Goal: Browse casually: Explore the website without a specific task or goal

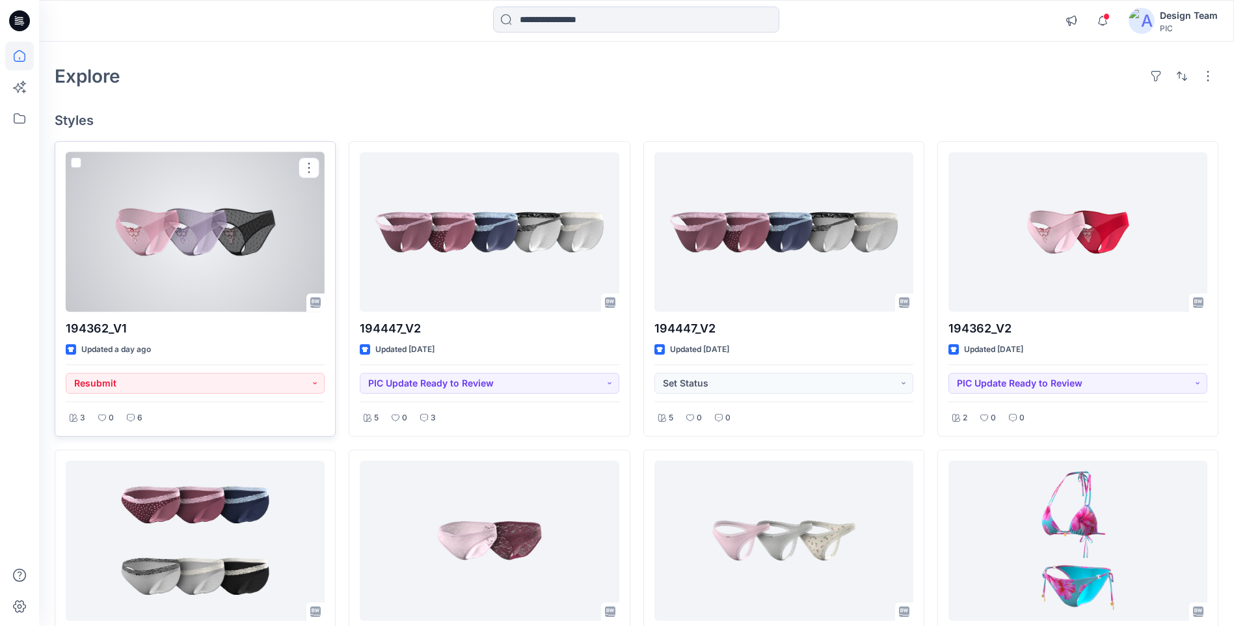
scroll to position [65, 0]
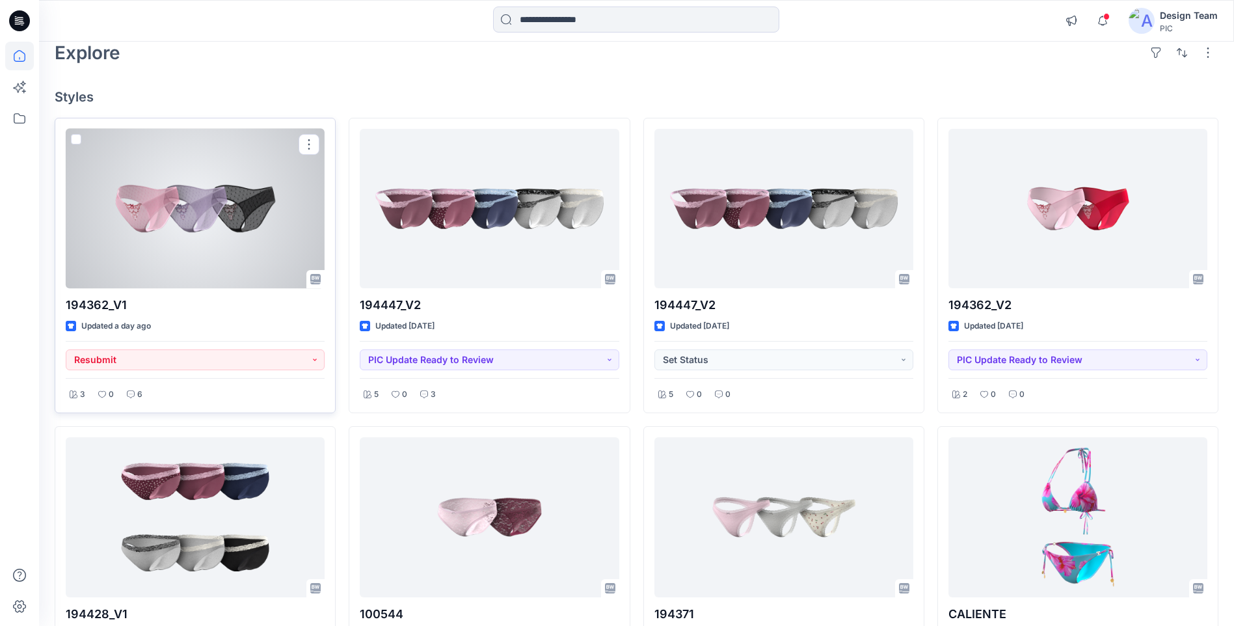
click at [117, 189] on div at bounding box center [195, 208] width 259 height 159
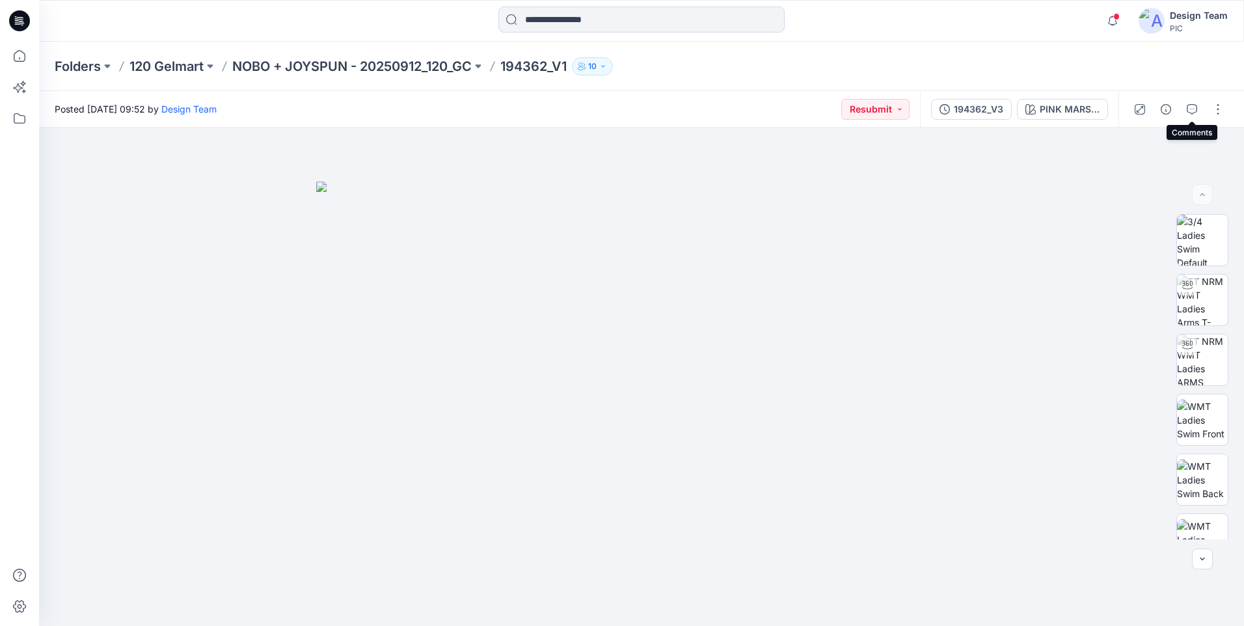
drag, startPoint x: 1189, startPoint y: 107, endPoint x: 1198, endPoint y: 117, distance: 13.8
click at [1189, 107] on icon "button" at bounding box center [1192, 109] width 10 height 10
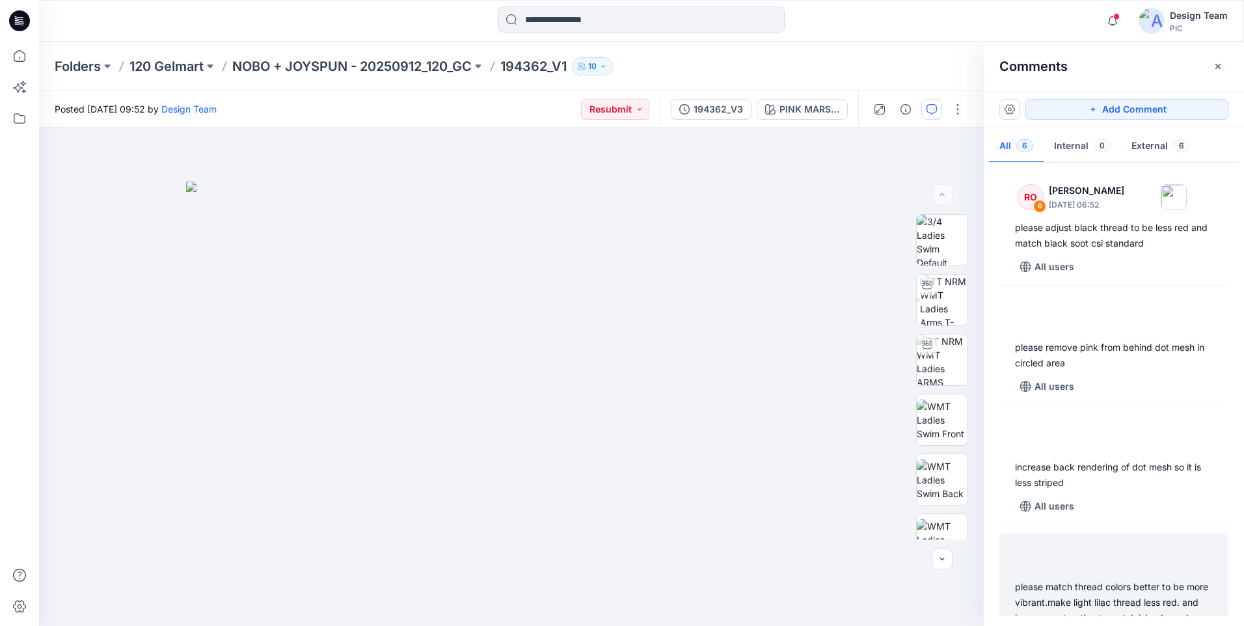
scroll to position [361, 0]
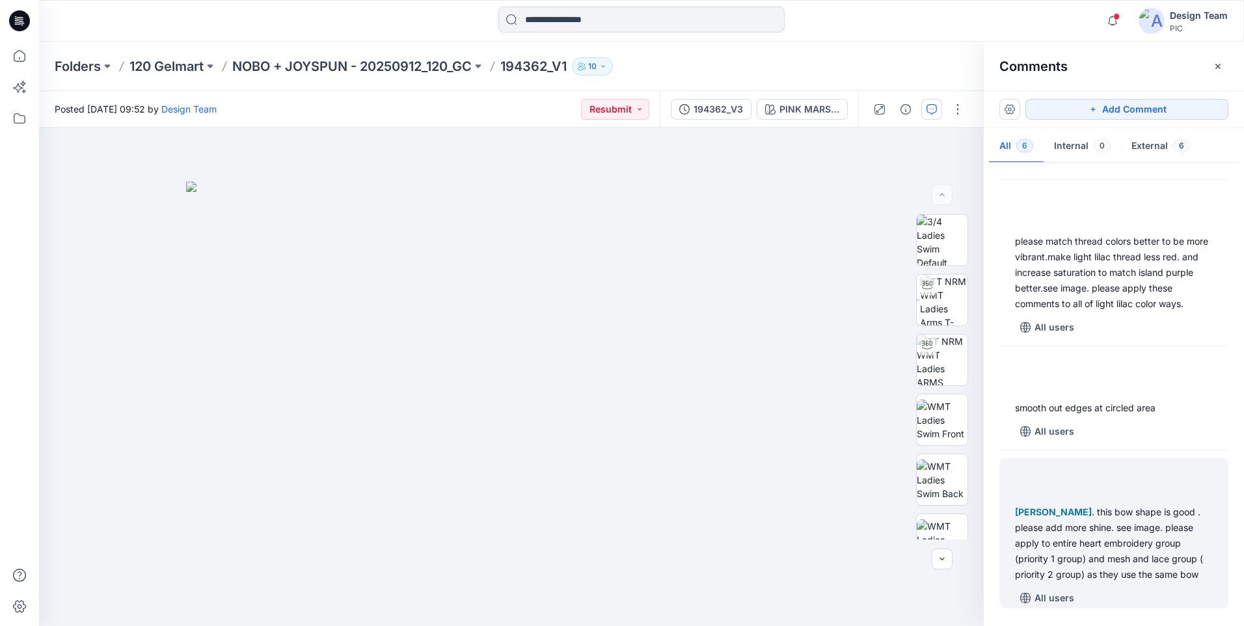
click at [1148, 542] on div "Kapila Kothalawala . this bow shape is good . please add more shine. see image.…" at bounding box center [1114, 543] width 198 height 78
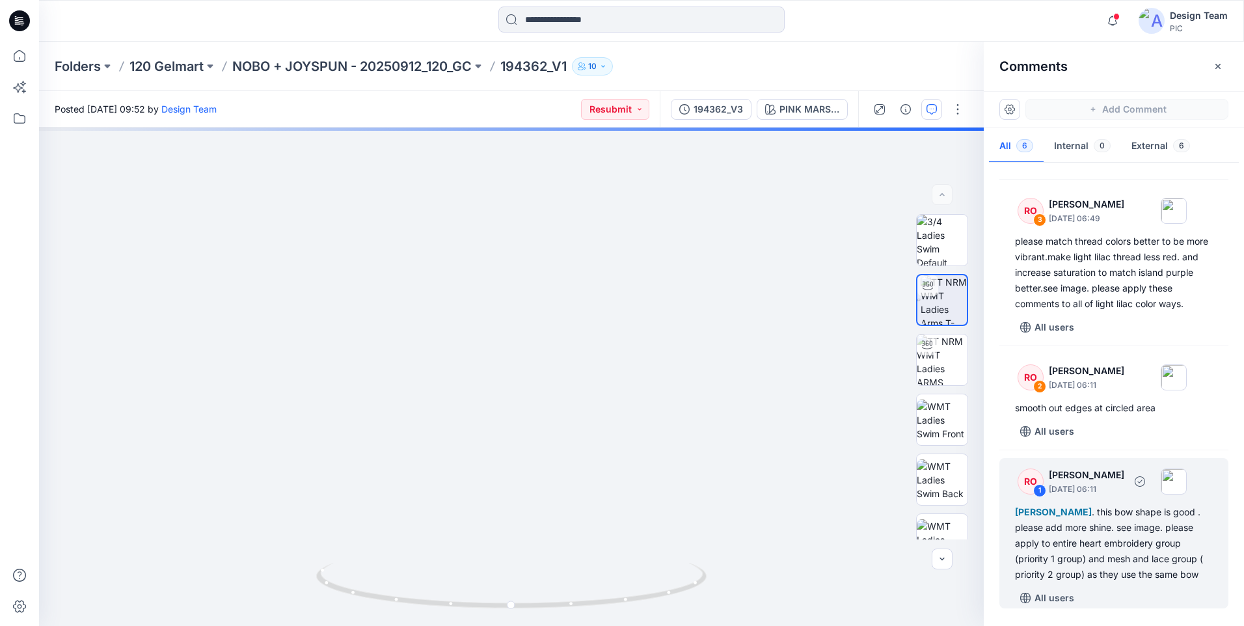
click at [1120, 522] on div "Kapila Kothalawala . this bow shape is good . please add more shine. see image.…" at bounding box center [1114, 543] width 198 height 78
